Goal: Task Accomplishment & Management: Use online tool/utility

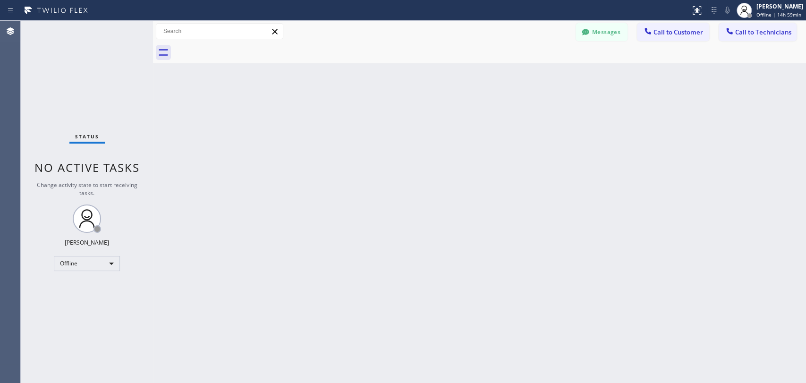
click at [697, 216] on div "Back to Dashboard Change Sender ID Customers Technicians KA [PERSON_NAME] [DATE…" at bounding box center [479, 202] width 653 height 362
click at [96, 259] on div "Offline" at bounding box center [87, 263] width 66 height 15
drag, startPoint x: 97, startPoint y: 284, endPoint x: 101, endPoint y: 279, distance: 6.2
click at [97, 284] on li "Available" at bounding box center [86, 286] width 64 height 11
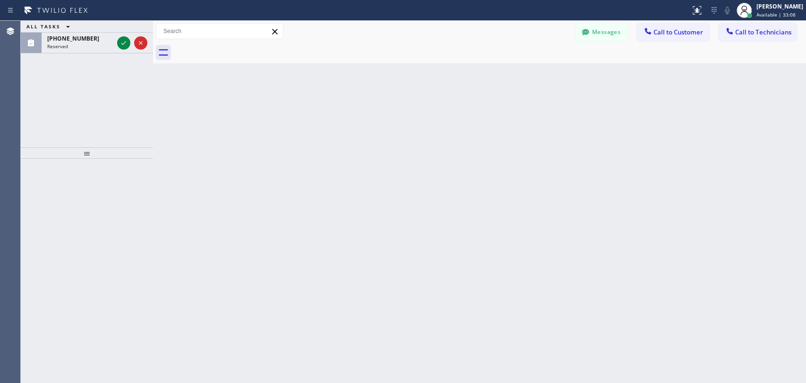
click at [170, 117] on div "Back to Dashboard Change Sender ID Customers Technicians KA [PERSON_NAME] [DATE…" at bounding box center [479, 202] width 653 height 362
click at [66, 45] on span "Reserved" at bounding box center [57, 46] width 21 height 7
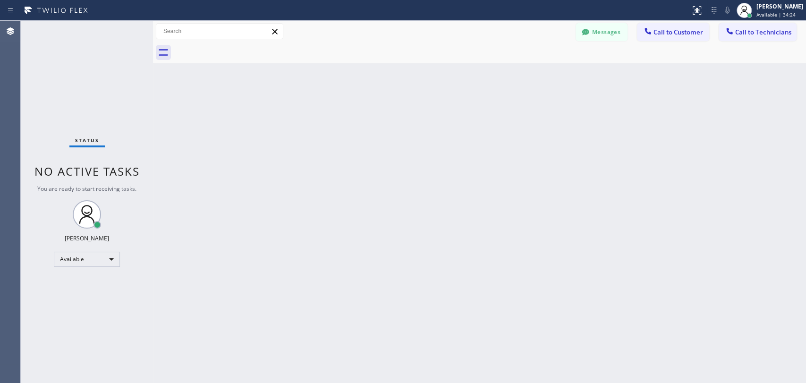
click at [462, 265] on div "Back to Dashboard Change Sender ID Customers Technicians KA [PERSON_NAME] [DATE…" at bounding box center [479, 202] width 653 height 362
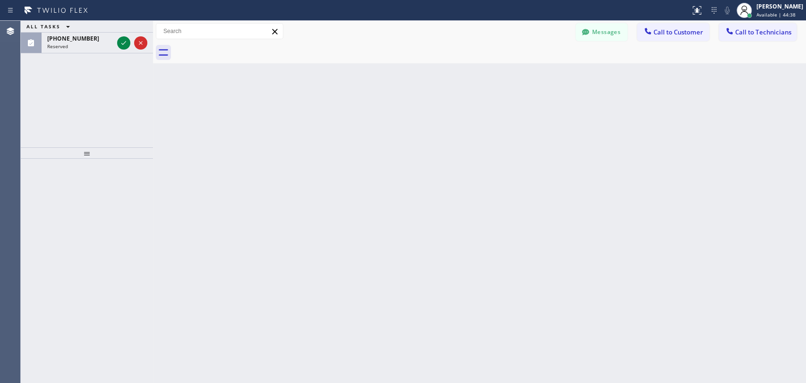
click at [18, 77] on div "Agent Desktop" at bounding box center [10, 202] width 20 height 362
click at [701, 184] on div "Back to Dashboard Change Sender ID Customers Technicians KA [PERSON_NAME] [DATE…" at bounding box center [479, 202] width 653 height 362
click at [799, 168] on div "Back to Dashboard Change Sender ID Customers Technicians KA [PERSON_NAME] [DATE…" at bounding box center [479, 202] width 653 height 362
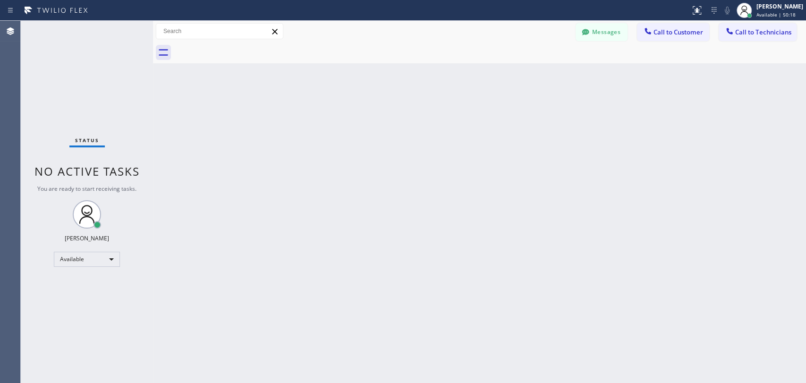
click at [702, 139] on div "Back to Dashboard Change Sender ID Customers Technicians KA [PERSON_NAME] [DATE…" at bounding box center [479, 202] width 653 height 362
